Goal: Task Accomplishment & Management: Manage account settings

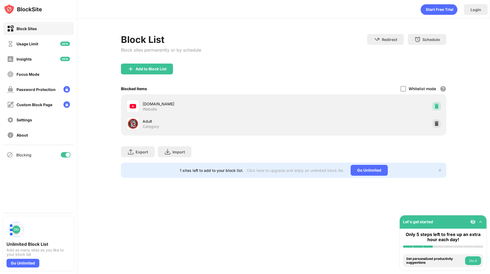
click at [435, 104] on img at bounding box center [436, 105] width 5 height 5
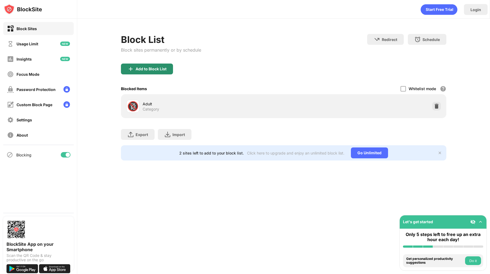
click at [165, 70] on div "Add to Block List" at bounding box center [151, 69] width 31 height 4
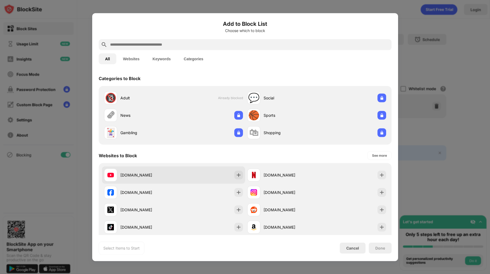
click at [174, 178] on div "[DOMAIN_NAME]" at bounding box center [173, 174] width 143 height 17
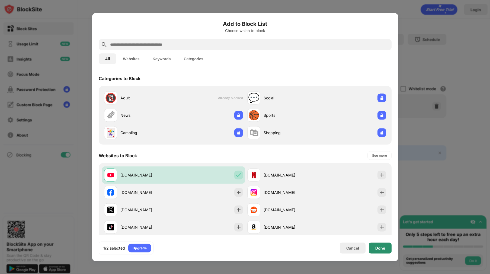
click at [383, 248] on div "Done" at bounding box center [380, 248] width 10 height 4
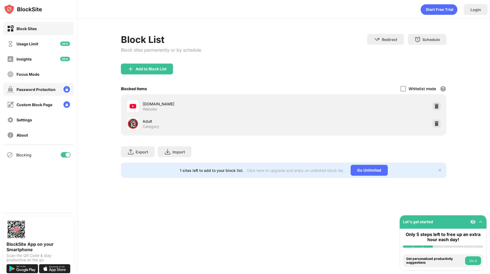
click at [53, 85] on div "Password Protection" at bounding box center [38, 89] width 71 height 13
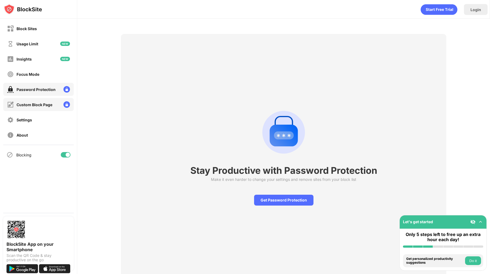
click at [49, 100] on div "Custom Block Page" at bounding box center [38, 104] width 71 height 13
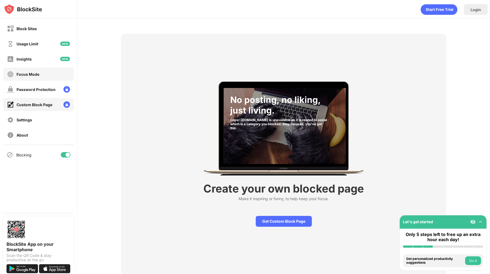
click at [31, 75] on div "Focus Mode" at bounding box center [28, 74] width 23 height 5
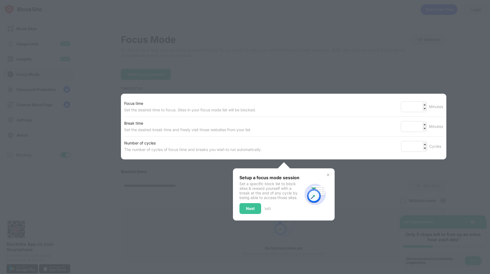
click at [112, 159] on div at bounding box center [245, 137] width 490 height 274
click at [248, 207] on div "Next" at bounding box center [250, 208] width 9 height 4
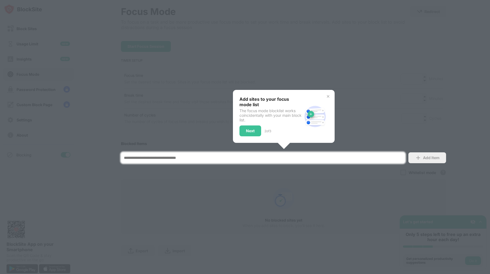
scroll to position [30, 0]
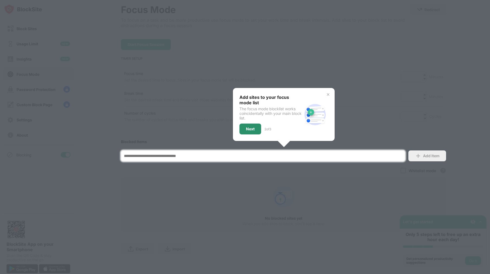
click at [254, 131] on div "Next" at bounding box center [251, 128] width 22 height 11
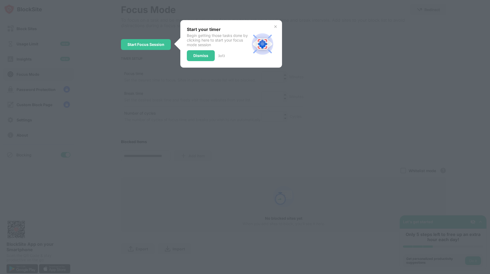
scroll to position [0, 0]
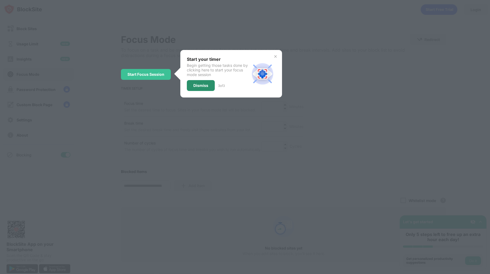
click at [193, 85] on div "Dismiss" at bounding box center [201, 85] width 28 height 11
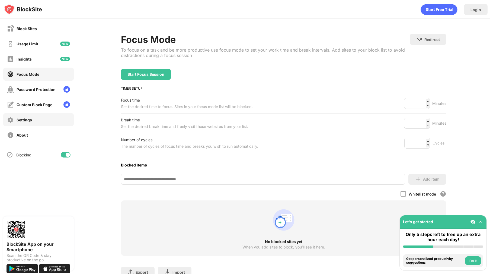
click at [28, 125] on div "Settings" at bounding box center [38, 119] width 71 height 13
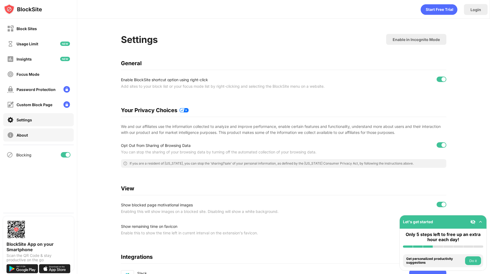
click at [34, 137] on div "About" at bounding box center [38, 134] width 71 height 13
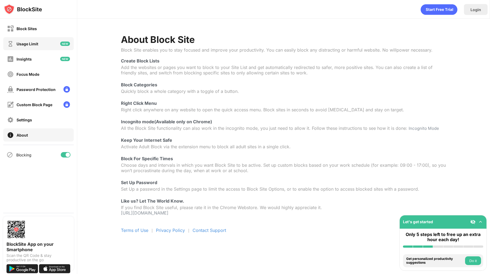
click at [51, 49] on div "Usage Limit" at bounding box center [38, 43] width 71 height 13
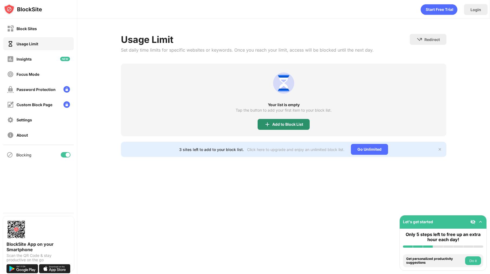
click at [280, 126] on div "Add to Block List" at bounding box center [284, 124] width 52 height 11
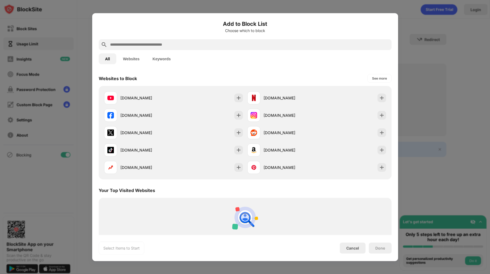
click at [194, 46] on input "text" at bounding box center [250, 44] width 280 height 7
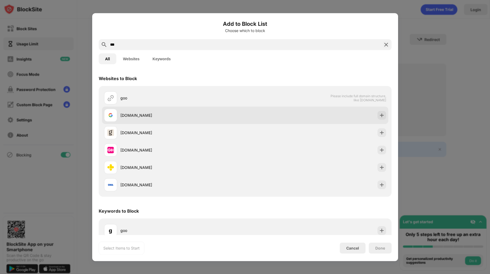
type input "***"
click at [161, 111] on div "[DOMAIN_NAME]" at bounding box center [174, 115] width 141 height 13
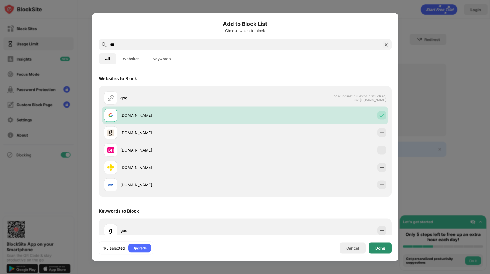
click at [387, 251] on div "Done" at bounding box center [380, 247] width 23 height 11
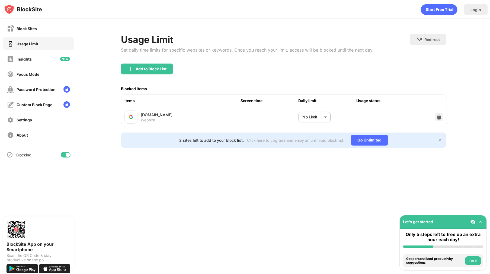
click at [308, 116] on body "Block Sites Usage Limit Insights Focus Mode Password Protection Custom Block Pa…" at bounding box center [245, 137] width 490 height 274
click at [299, 176] on li "15 minutes" at bounding box center [303, 172] width 47 height 12
type input "**"
click at [440, 141] on img at bounding box center [440, 140] width 4 height 4
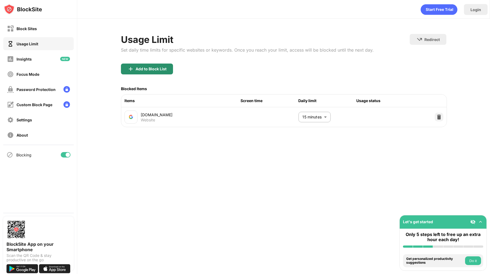
click at [161, 67] on div "Add to Block List" at bounding box center [151, 69] width 31 height 4
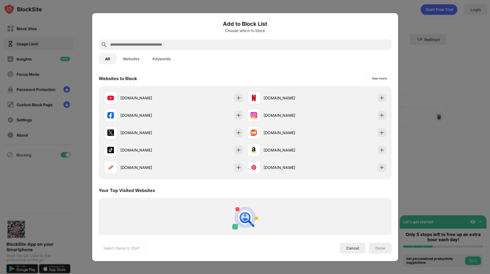
click at [486, 99] on div at bounding box center [245, 137] width 490 height 274
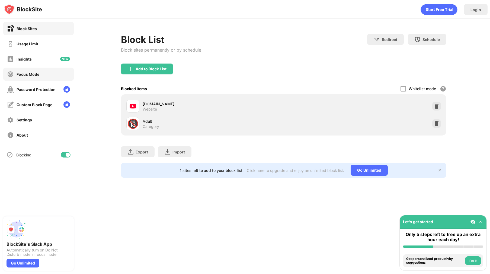
click at [36, 70] on div "Focus Mode" at bounding box center [38, 74] width 71 height 13
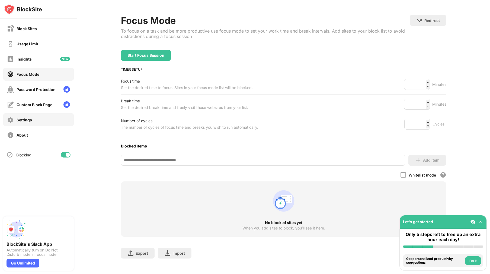
scroll to position [23, 0]
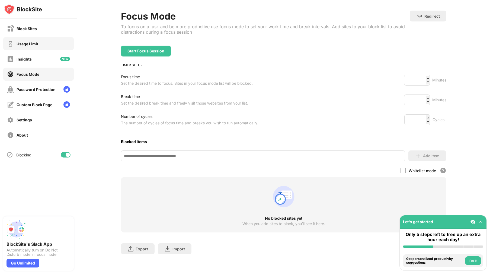
click at [24, 45] on div "Usage Limit" at bounding box center [28, 44] width 22 height 5
